Goal: Information Seeking & Learning: Learn about a topic

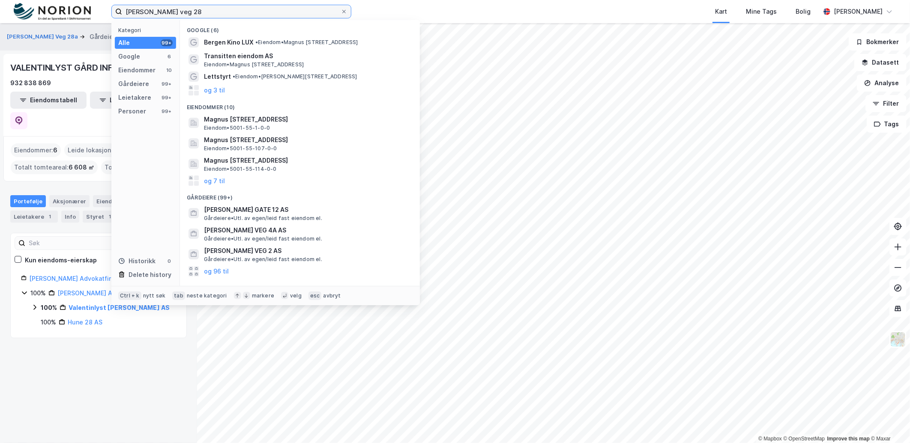
click at [208, 10] on input "[PERSON_NAME] veg 28" at bounding box center [231, 11] width 218 height 13
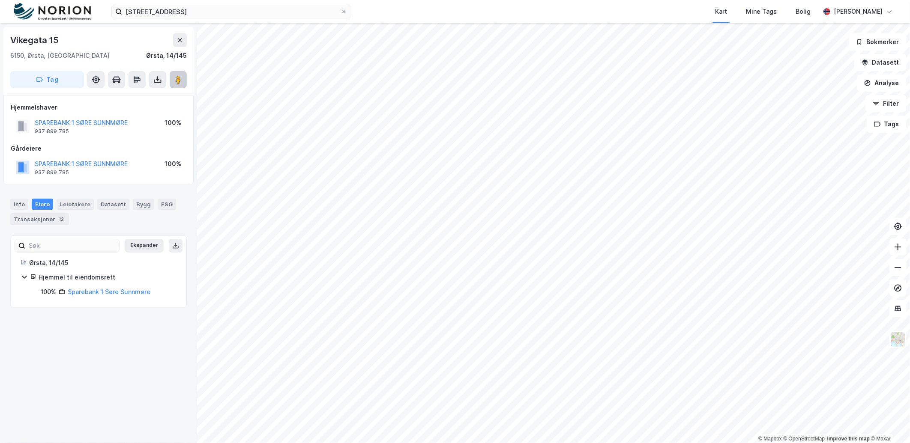
click at [180, 83] on image at bounding box center [178, 79] width 5 height 9
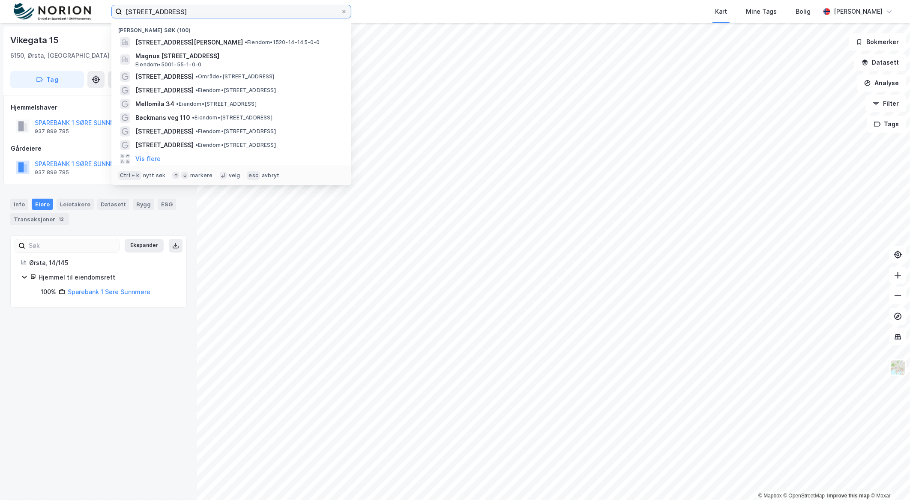
click at [176, 8] on input "[STREET_ADDRESS]" at bounding box center [231, 11] width 218 height 13
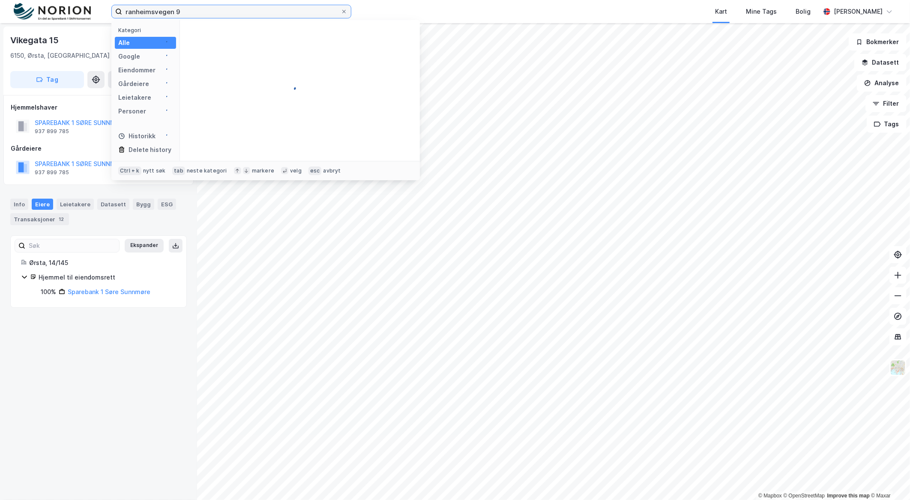
type input "ranheimsvegen 9"
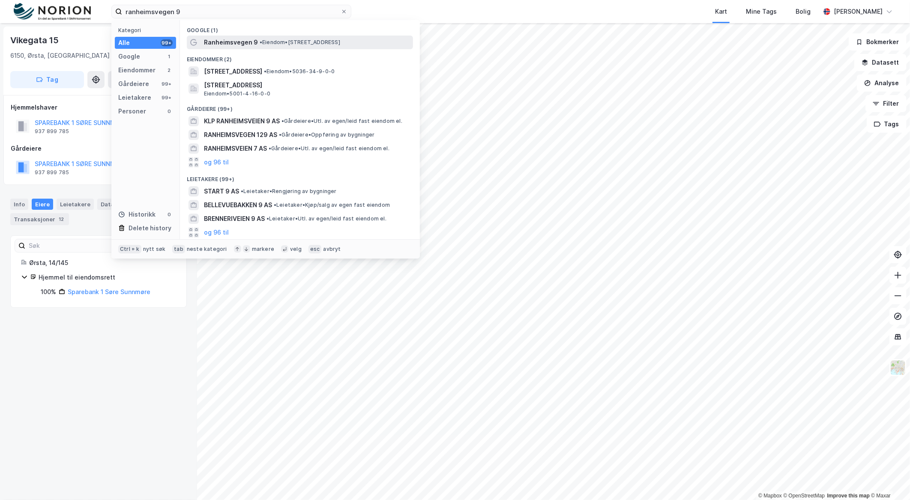
click at [225, 44] on span "Ranheimsvegen 9" at bounding box center [231, 42] width 54 height 10
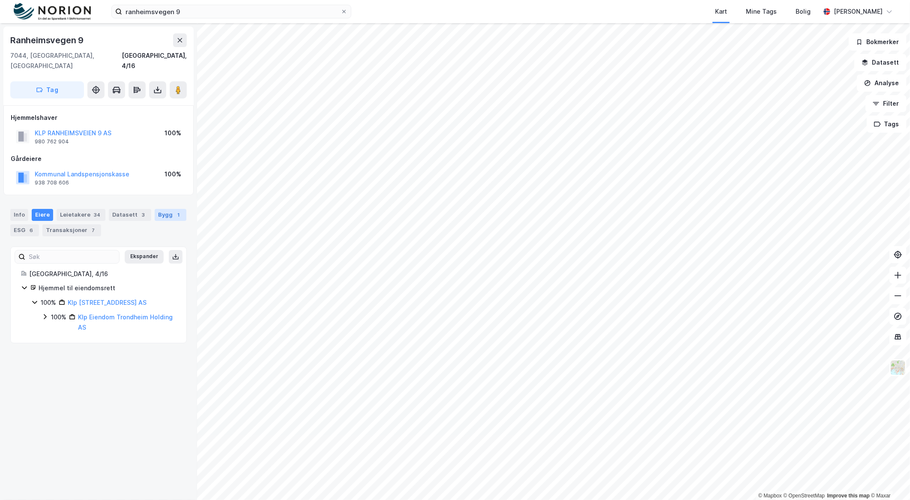
click at [159, 209] on div "Bygg 1" at bounding box center [171, 215] width 32 height 12
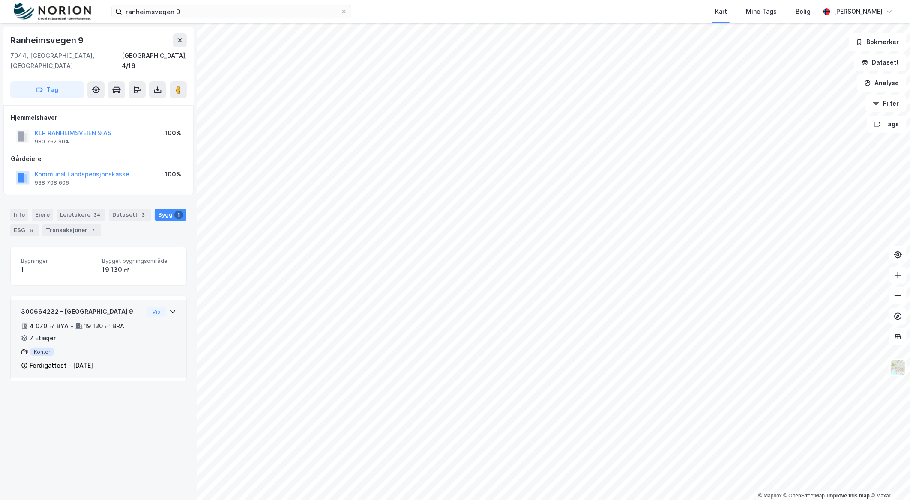
click at [133, 323] on div "4 070 ㎡ BYA • 19 130 ㎡ BRA • 7 Etasjer" at bounding box center [82, 332] width 122 height 22
click at [157, 314] on div "300664232 - Ranheimsvegen 9 4 070 ㎡ BYA • 19 130 ㎡ BRA • 7 Etasjer Kontor Ferdi…" at bounding box center [98, 342] width 155 height 71
click at [163, 321] on div "301014805 - Travbanevegen 2 1 719 ㎡ BYA • 9 405 ㎡ BRA • 8 Etasjer Kontor Midler…" at bounding box center [98, 342] width 155 height 71
click at [161, 311] on div "300664232 - Ranheimsvegen 9 4 070 ㎡ BYA • 19 130 ㎡ BRA • 7 Etasjer Kontor Ferdi…" at bounding box center [98, 342] width 155 height 71
click at [421, 332] on div "© Mapbox © OpenStreetMap Improve this map © Maxar [STREET_ADDRESS][GEOGRAPHIC_D…" at bounding box center [455, 261] width 910 height 477
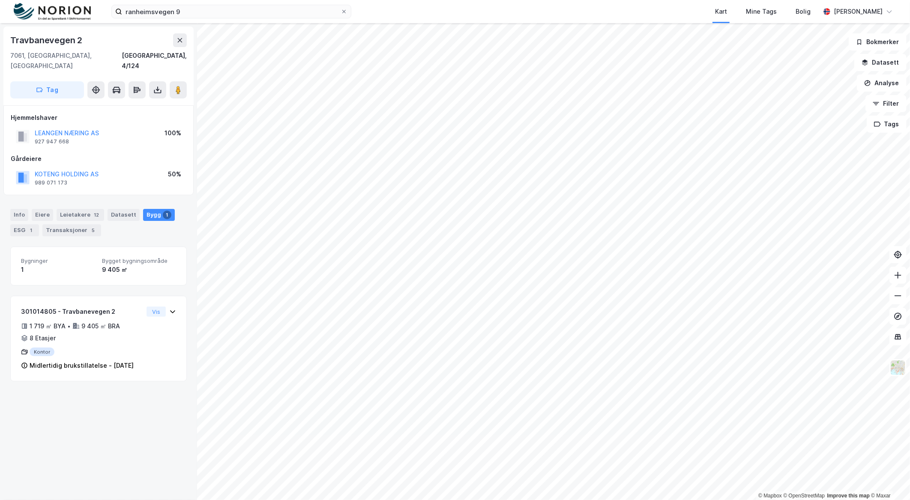
click at [180, 215] on div "Info [PERSON_NAME] 12 Datasett Bygg 1 ESG 1 Transaksjoner 5" at bounding box center [98, 219] width 197 height 41
